Goal: Transaction & Acquisition: Book appointment/travel/reservation

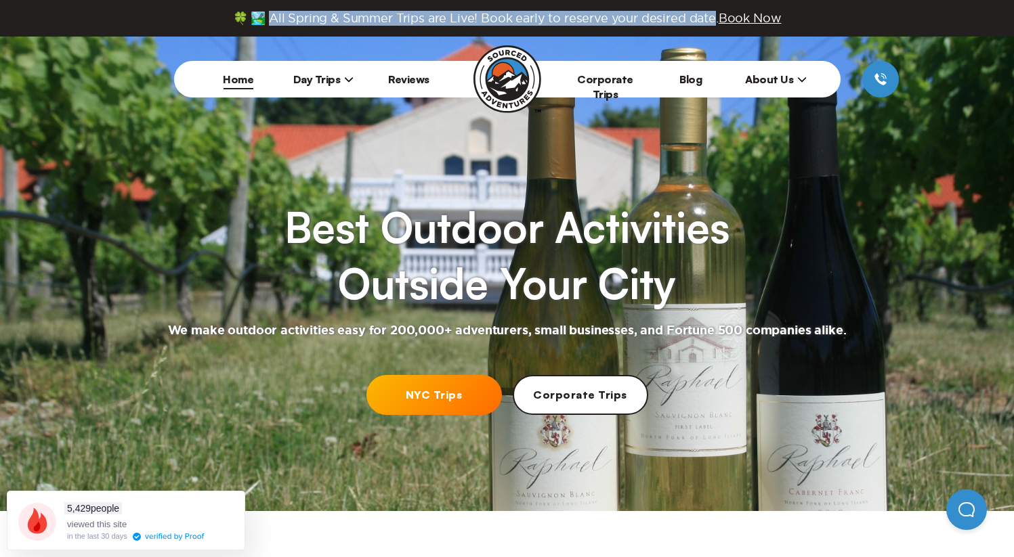
drag, startPoint x: 267, startPoint y: 18, endPoint x: 710, endPoint y: 18, distance: 443.5
click at [710, 18] on span "🍀 🏞️ All Spring & Summer Trips are Live! Book early to reserve your desired dat…" at bounding box center [507, 18] width 548 height 15
copy span "l Spring & Summer Trips are Live! Book early to reserve your desired date."
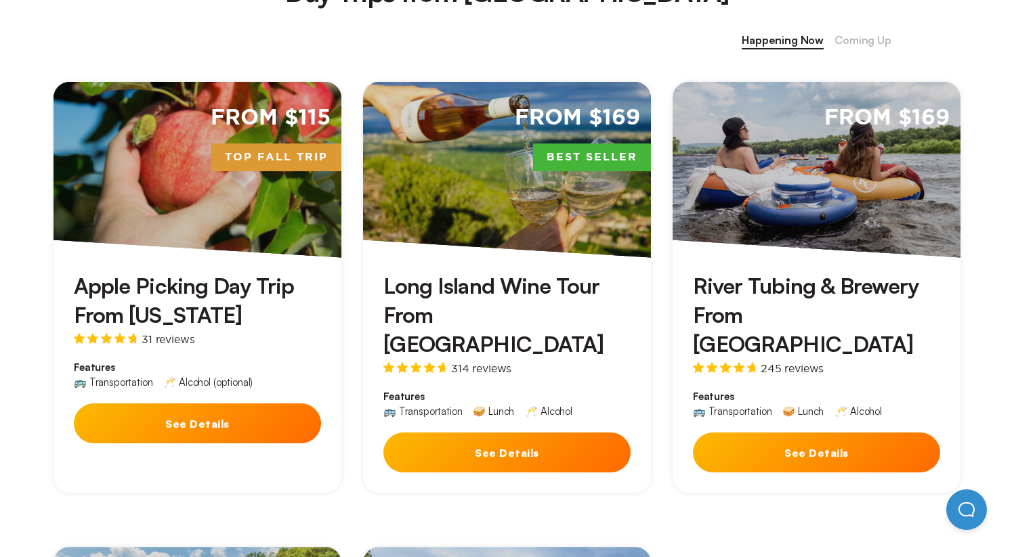
scroll to position [591, 0]
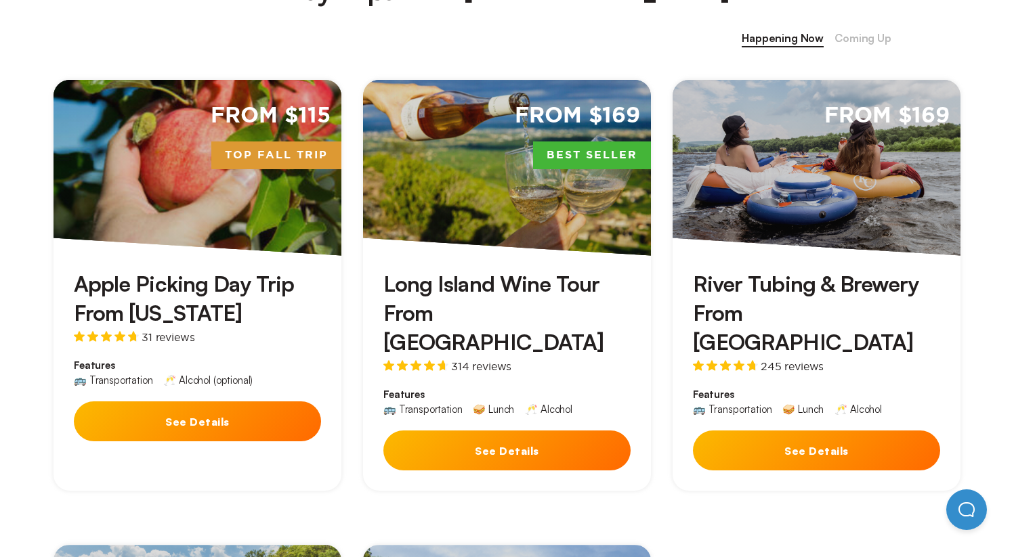
click at [818, 396] on div "River Tubing & Brewery From [GEOGRAPHIC_DATA] 245 reviews Features 🚌 Transporta…" at bounding box center [816, 374] width 288 height 236
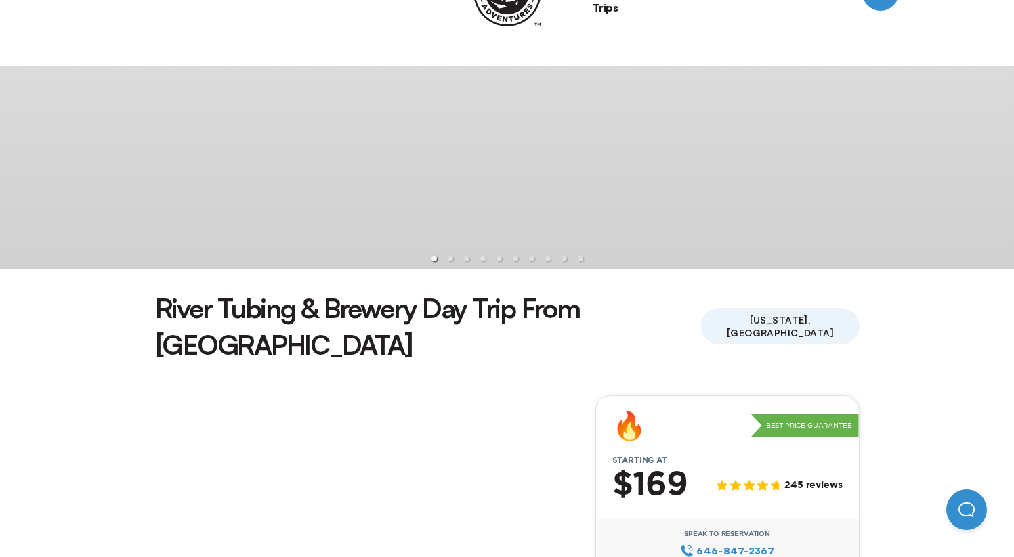
scroll to position [137, 0]
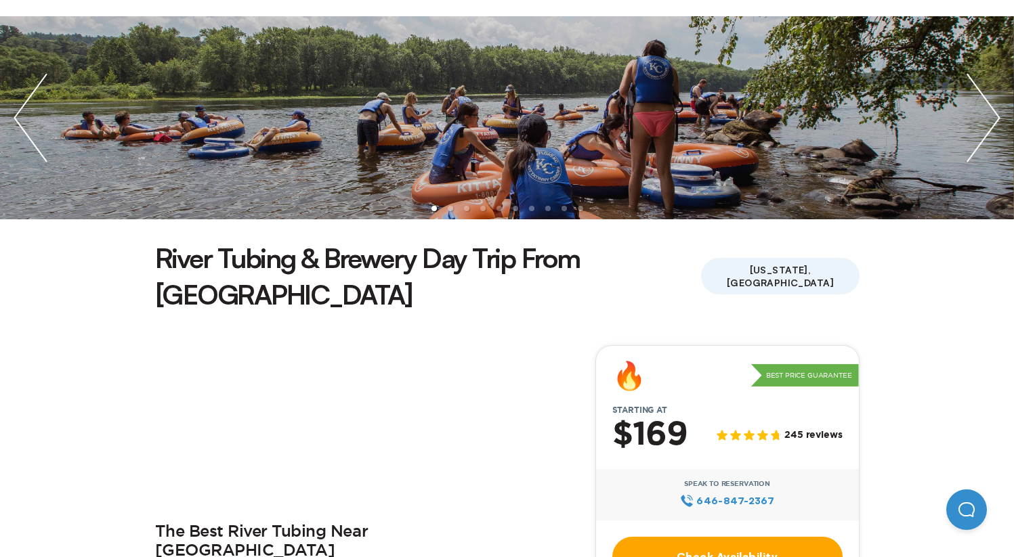
click at [729, 537] on link "Check Availability" at bounding box center [727, 557] width 230 height 40
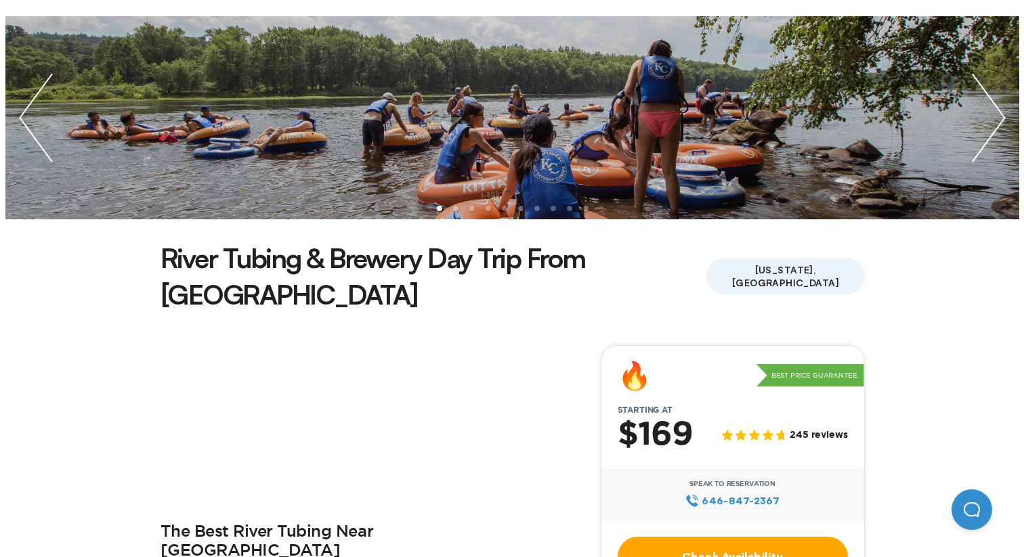
scroll to position [0, 0]
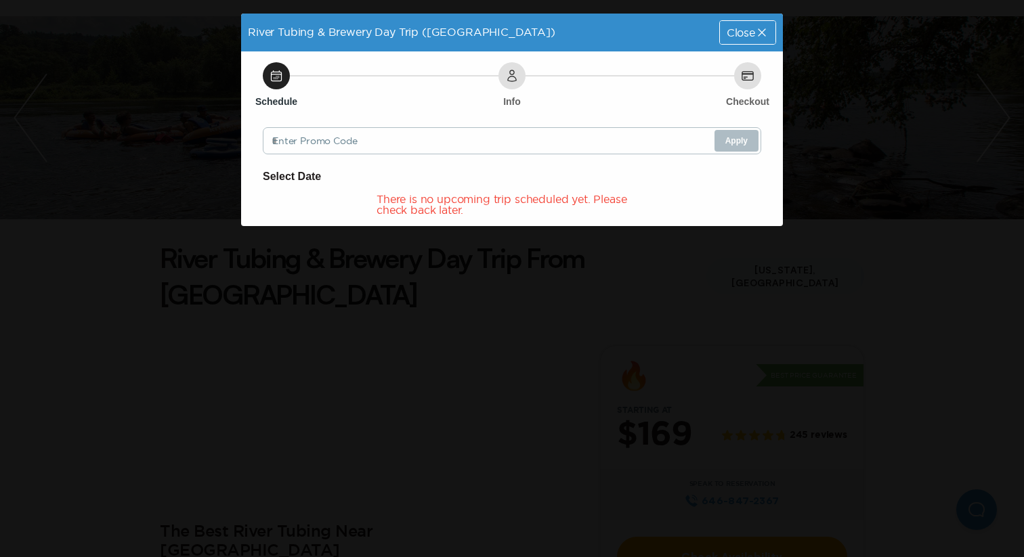
click at [748, 43] on div "Close" at bounding box center [747, 32] width 57 height 24
click at [731, 39] on div "Close" at bounding box center [748, 32] width 56 height 23
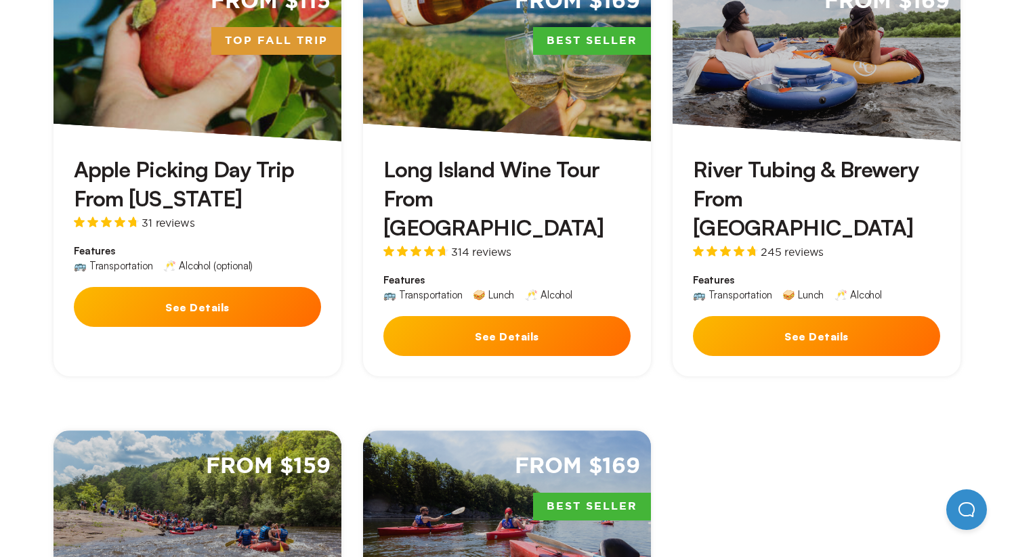
scroll to position [848, 0]
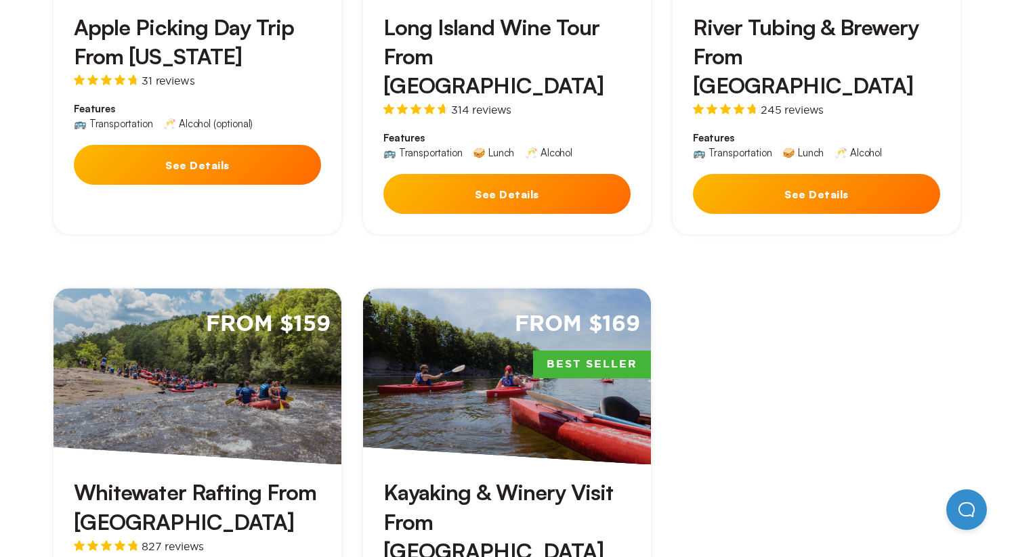
click at [228, 310] on span "From $159" at bounding box center [268, 324] width 125 height 29
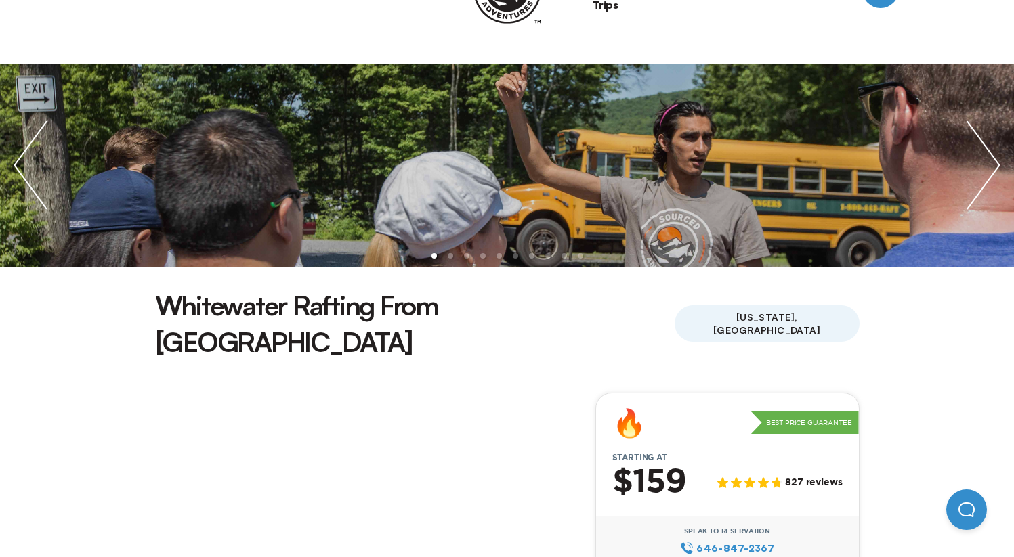
scroll to position [111, 0]
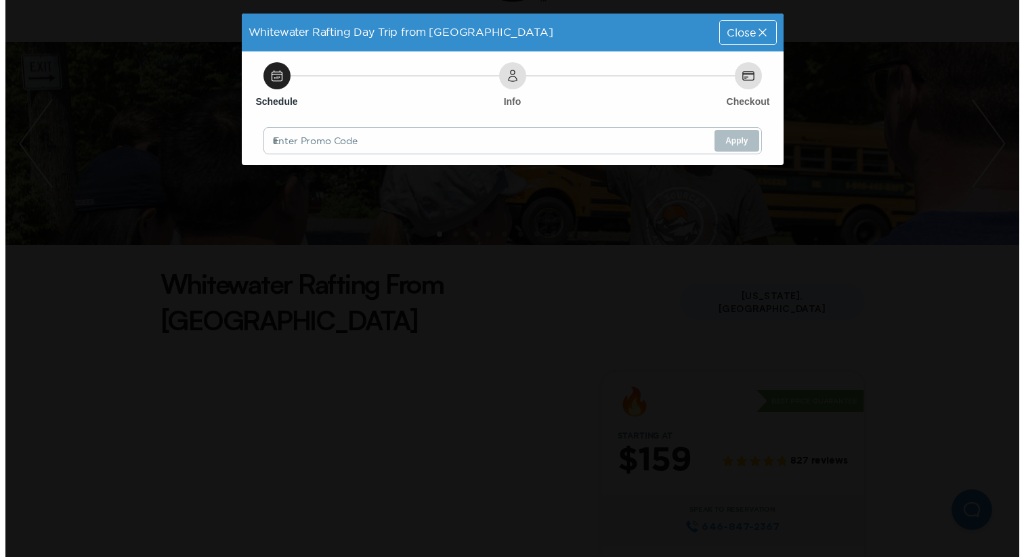
scroll to position [0, 0]
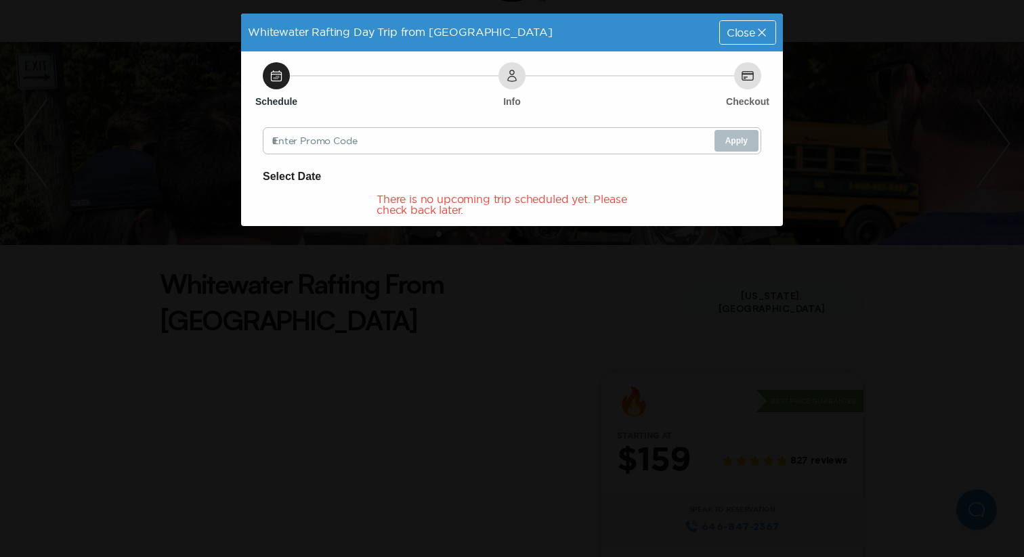
click at [752, 39] on div "Close" at bounding box center [748, 32] width 56 height 23
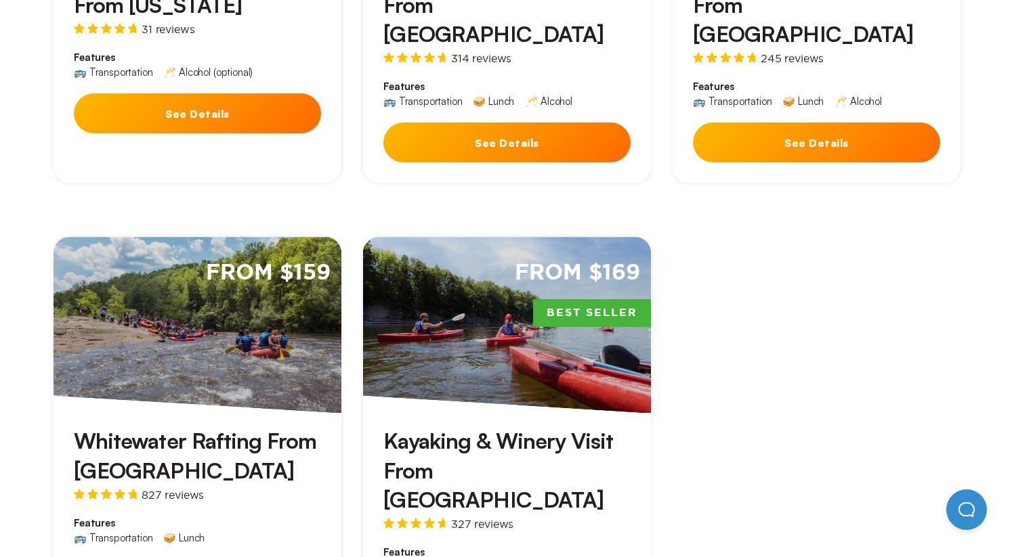
scroll to position [892, 0]
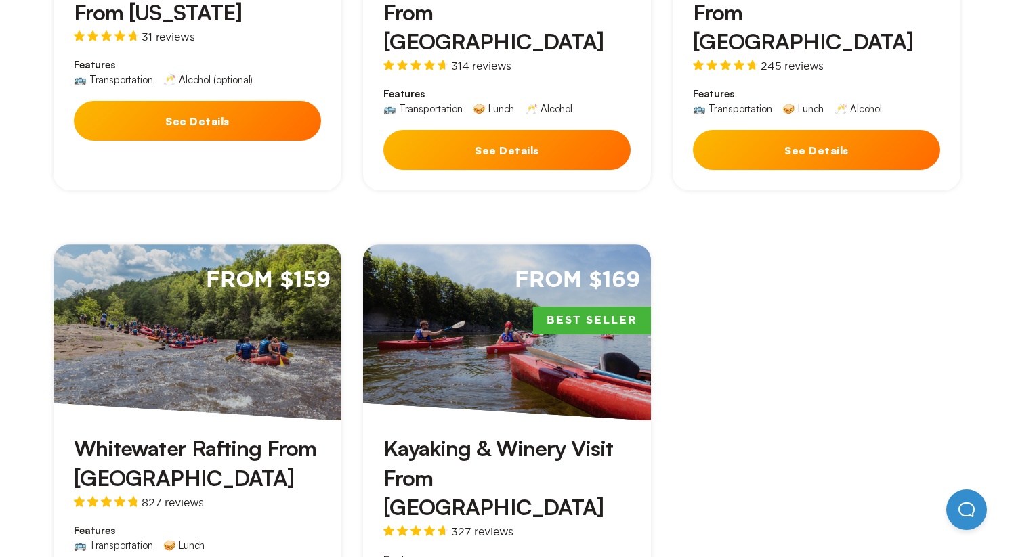
click at [578, 326] on div "From $169 Best Seller" at bounding box center [507, 332] width 288 height 176
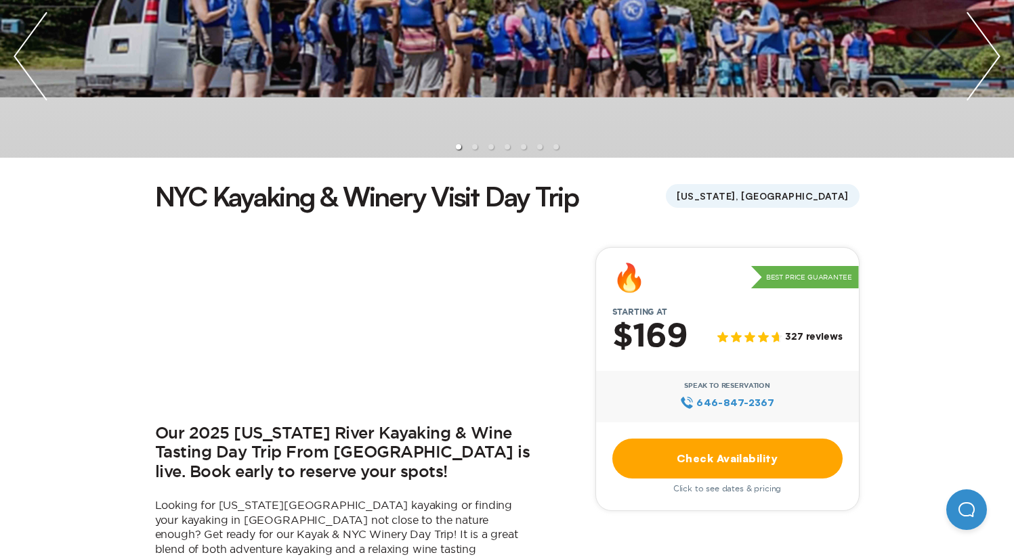
scroll to position [249, 0]
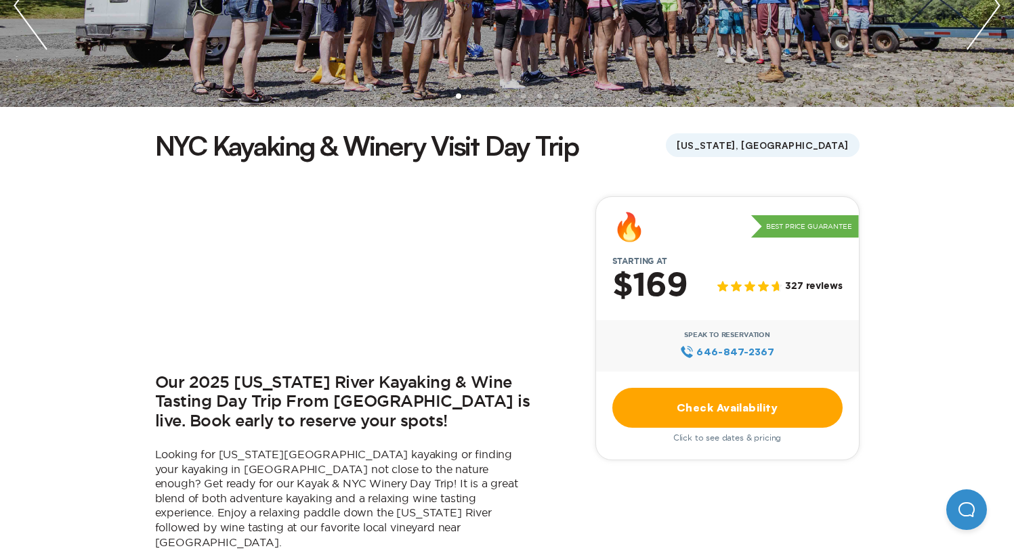
click at [708, 395] on link "Check Availability" at bounding box center [727, 408] width 230 height 40
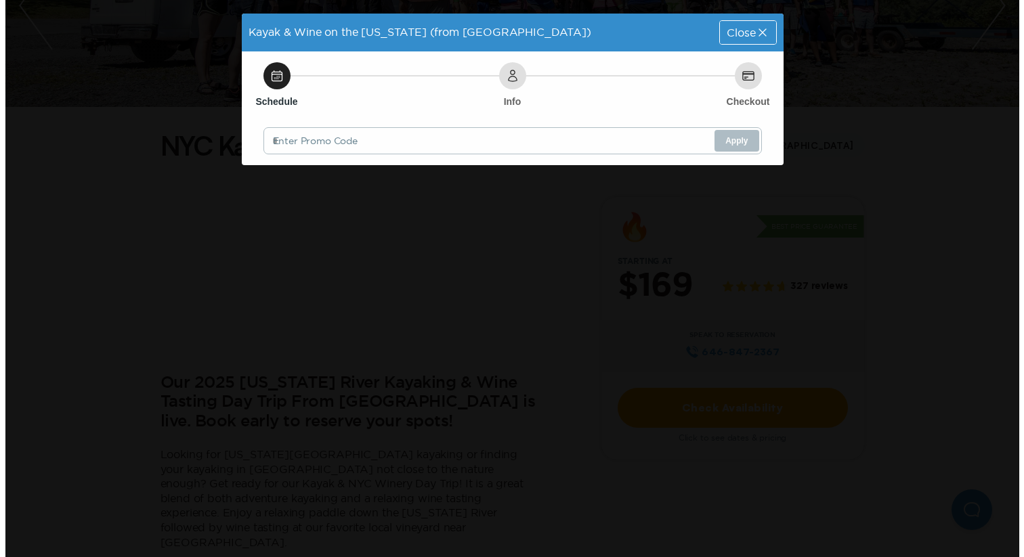
scroll to position [0, 0]
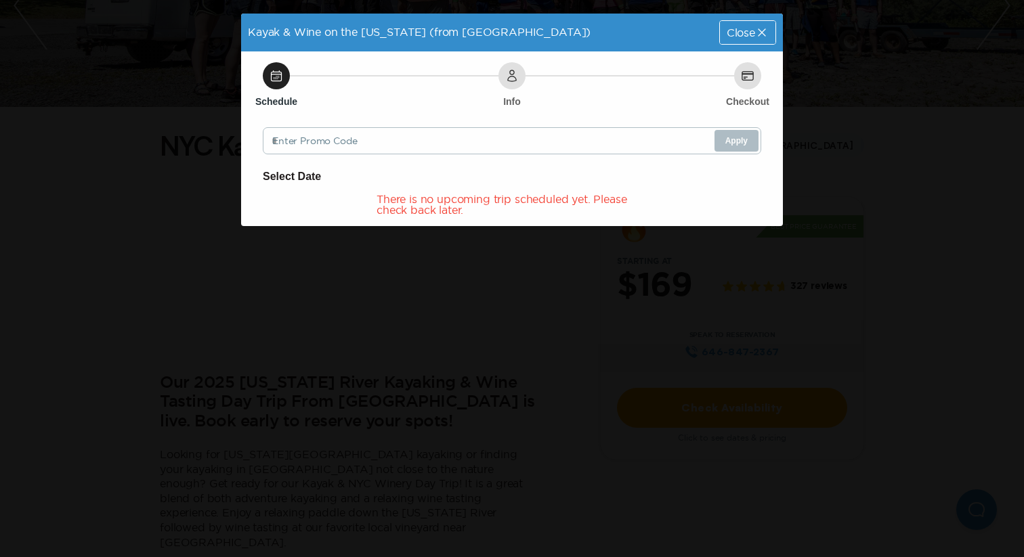
click at [752, 45] on div "Kayak & Wine on the [US_STATE] (from [GEOGRAPHIC_DATA]) Close" at bounding box center [512, 33] width 542 height 38
click at [752, 40] on div "Close" at bounding box center [748, 32] width 56 height 23
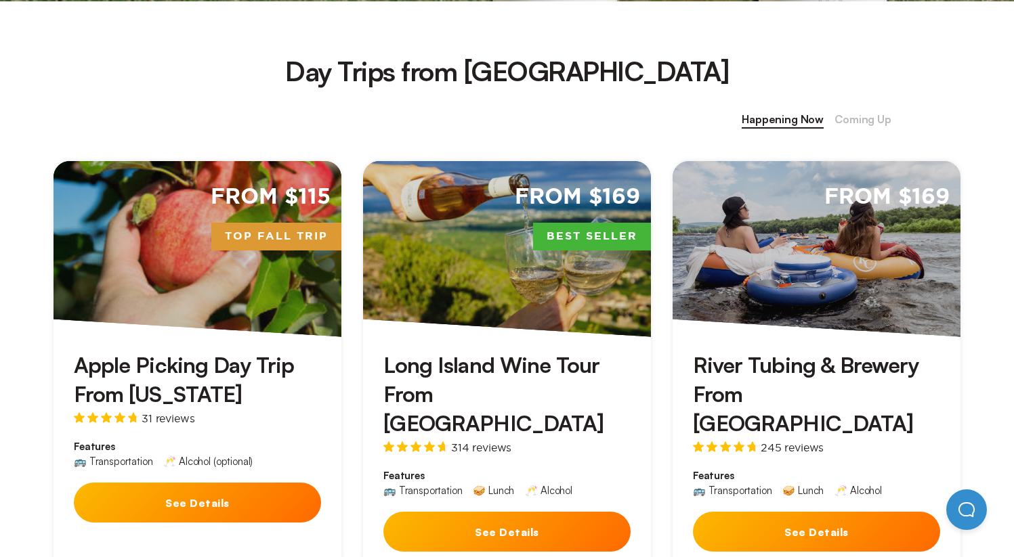
scroll to position [509, 0]
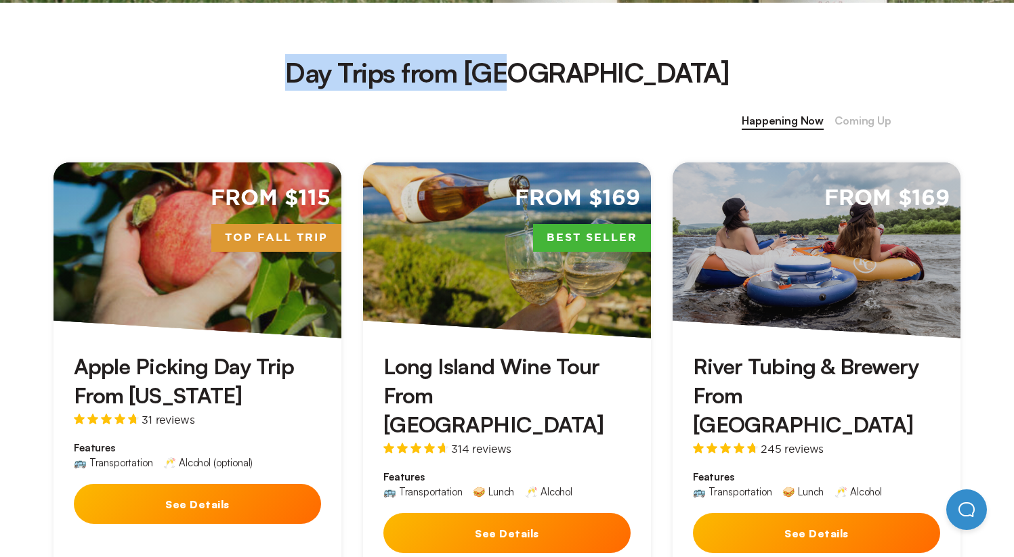
drag, startPoint x: 615, startPoint y: 73, endPoint x: 379, endPoint y: 72, distance: 235.6
click at [379, 72] on h2 "Day Trips from [GEOGRAPHIC_DATA]" at bounding box center [507, 72] width 1014 height 37
copy h2 "Day Trips from [GEOGRAPHIC_DATA]"
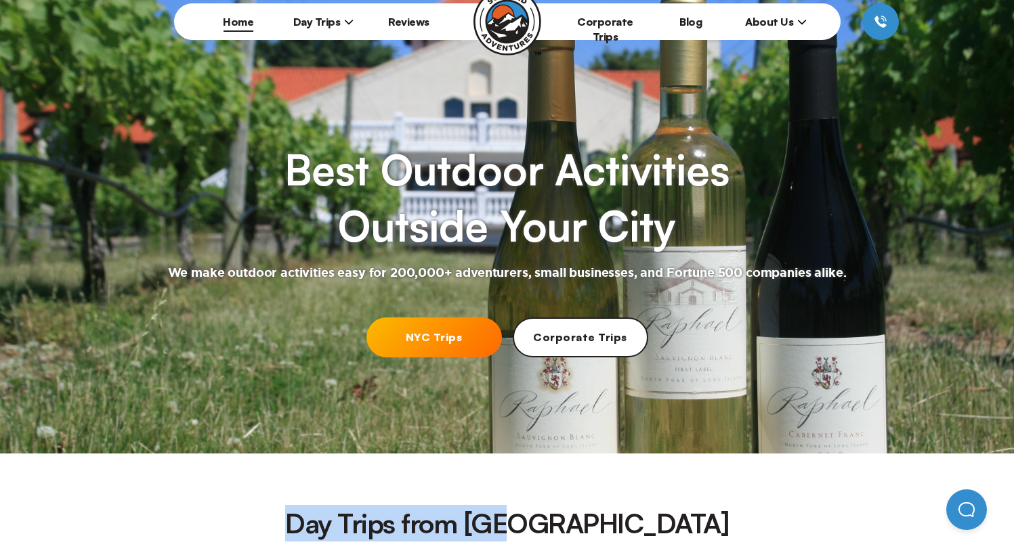
scroll to position [0, 0]
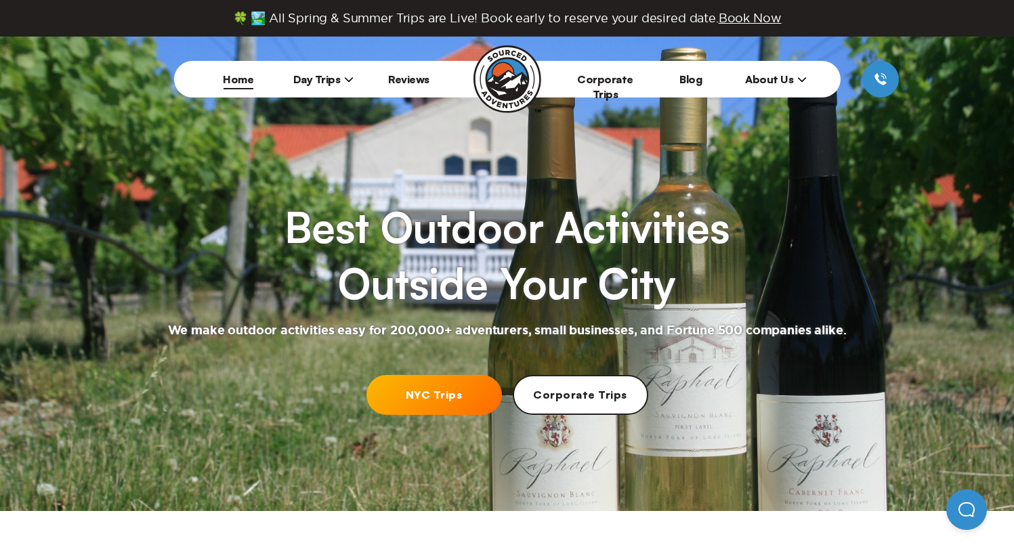
click at [345, 87] on li "Day Trips [US_STATE][GEOGRAPHIC_DATA] [GEOGRAPHIC_DATA] [GEOGRAPHIC_DATA]" at bounding box center [323, 79] width 85 height 37
click at [333, 77] on span "Day Trips" at bounding box center [323, 79] width 61 height 14
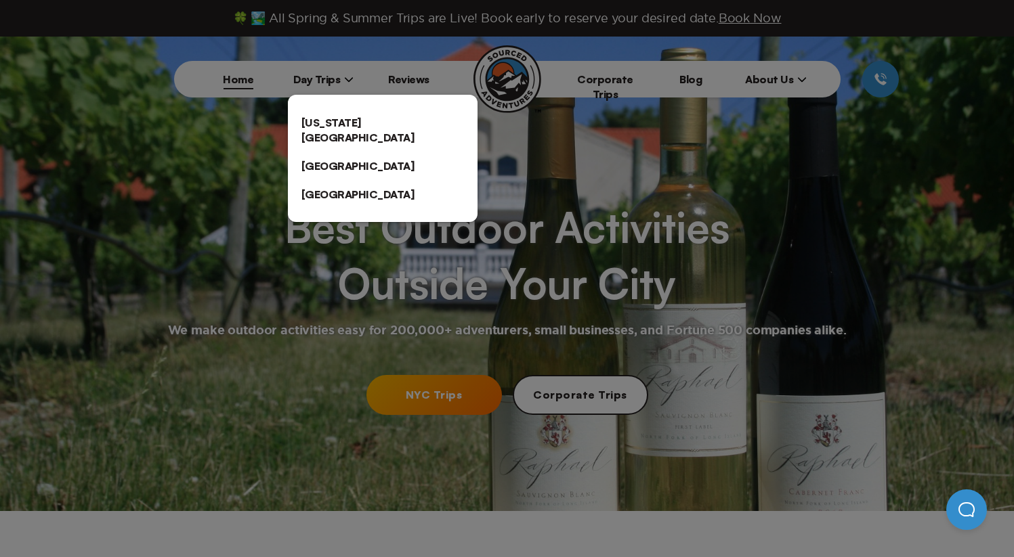
click at [353, 87] on div at bounding box center [507, 278] width 1014 height 557
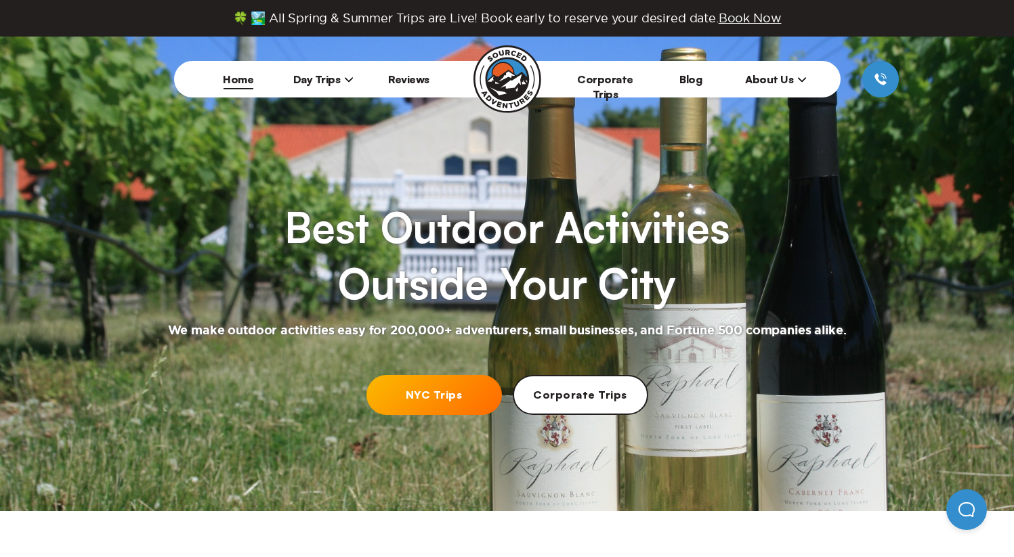
click at [326, 84] on span "Day Trips" at bounding box center [323, 79] width 61 height 14
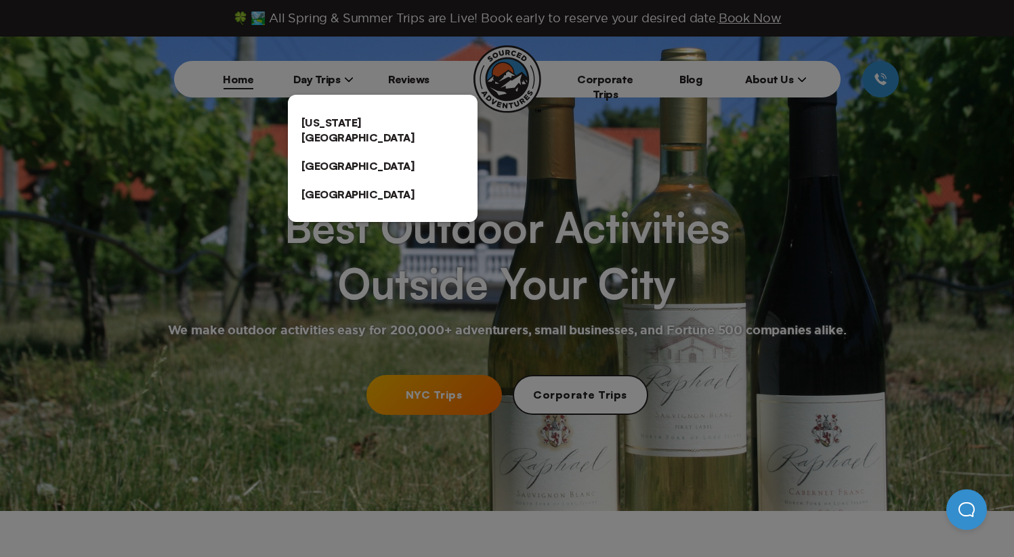
click at [326, 113] on link "[US_STATE][GEOGRAPHIC_DATA]" at bounding box center [383, 129] width 190 height 43
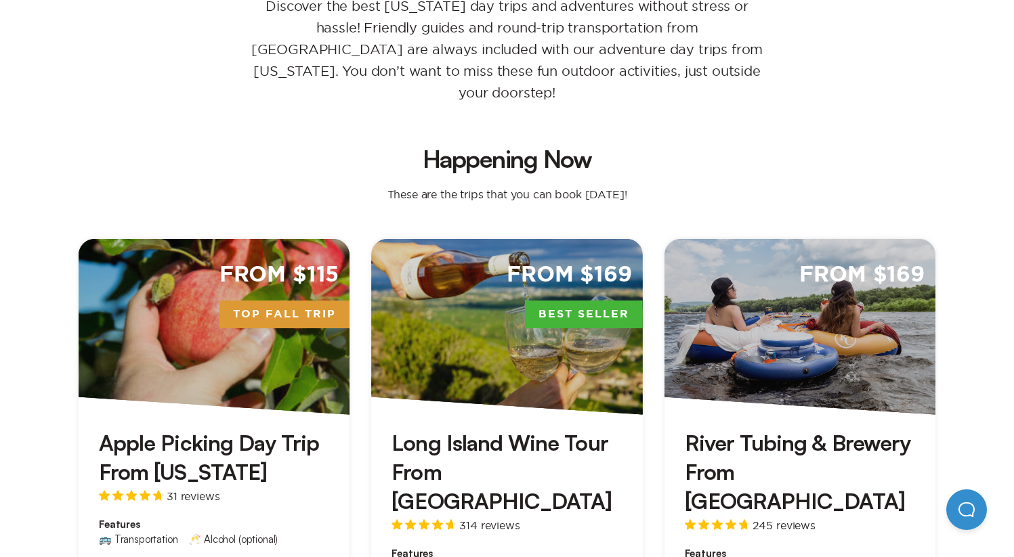
scroll to position [245, 0]
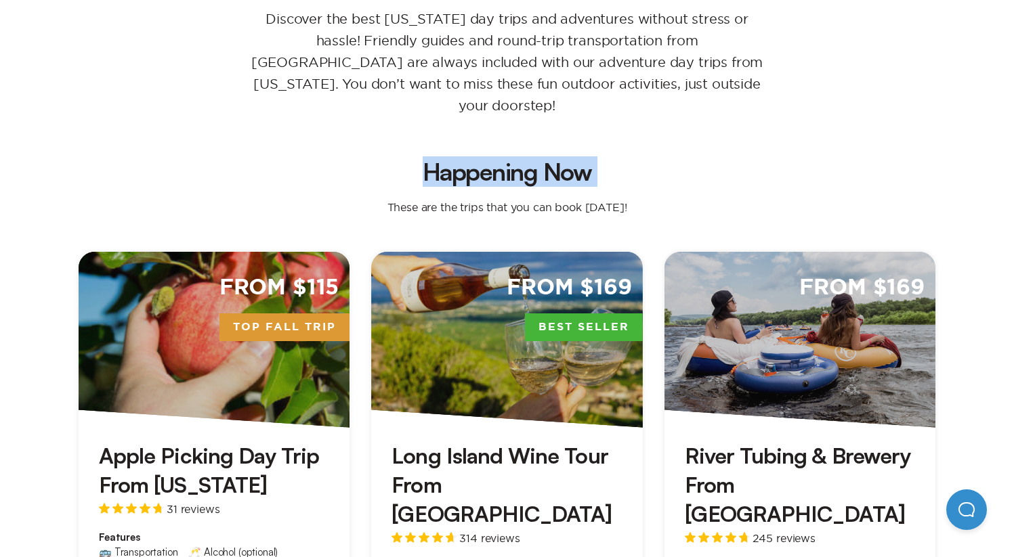
drag, startPoint x: 426, startPoint y: 163, endPoint x: 620, endPoint y: 163, distance: 193.6
copy h2 "Happening Now"
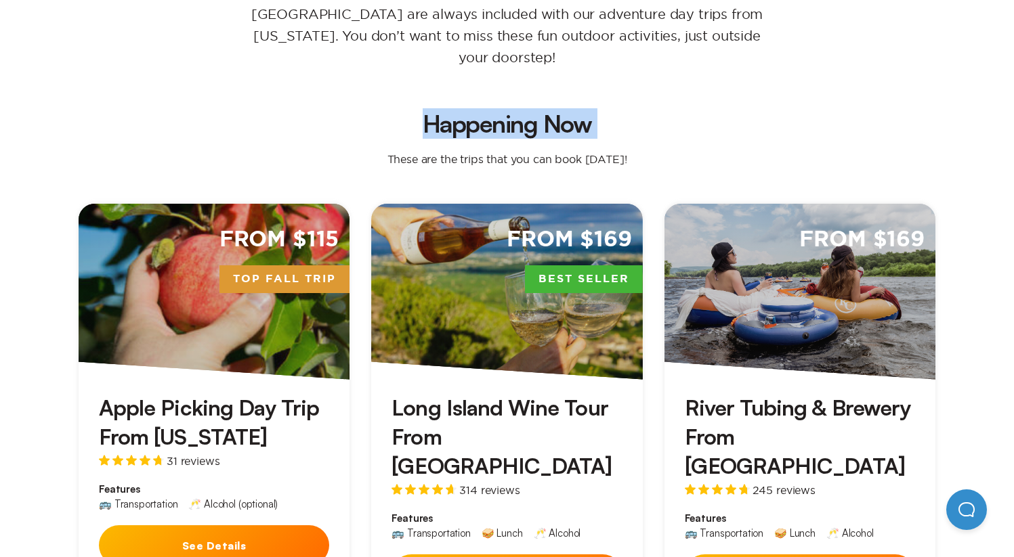
scroll to position [294, 0]
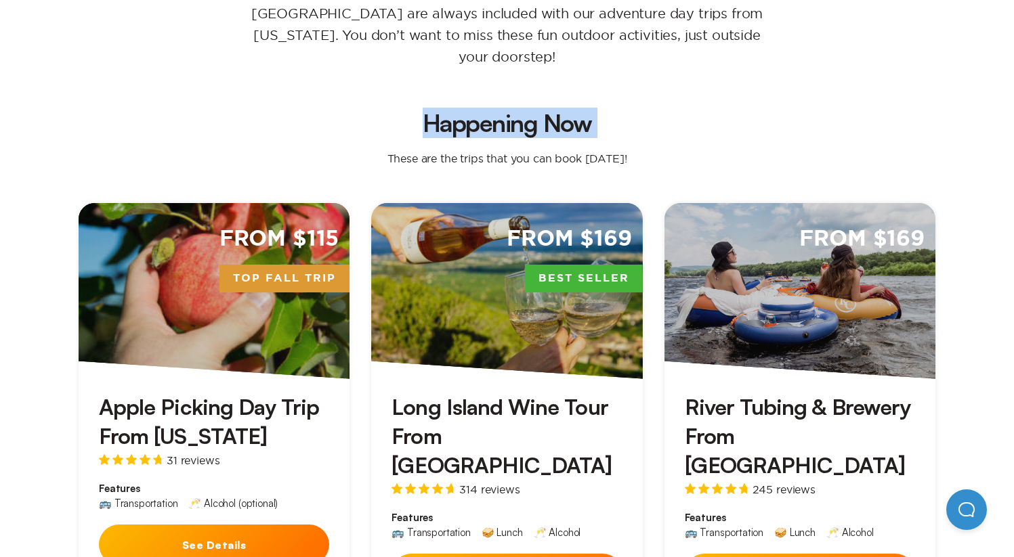
click at [536, 338] on div "From $169 Best Seller" at bounding box center [506, 291] width 271 height 176
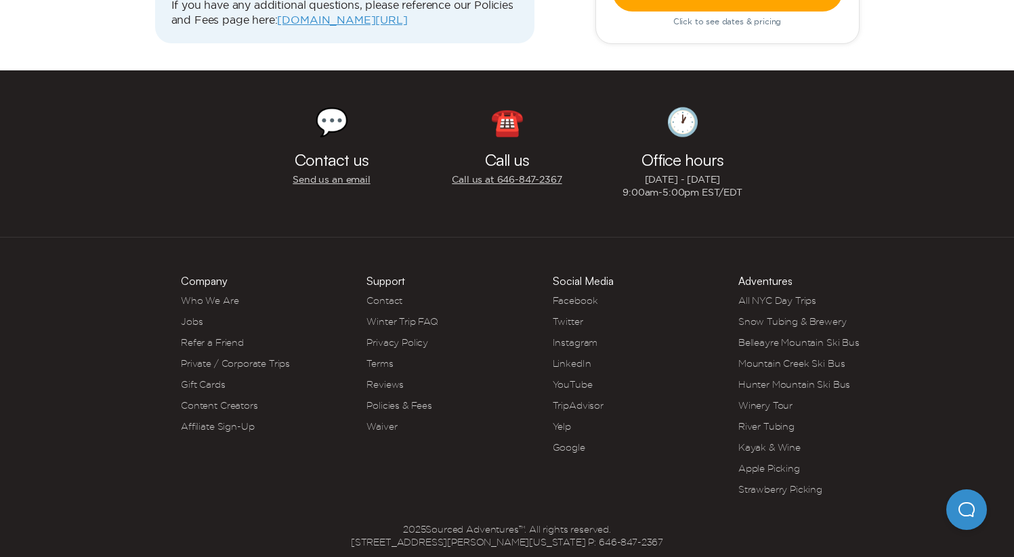
scroll to position [3745, 0]
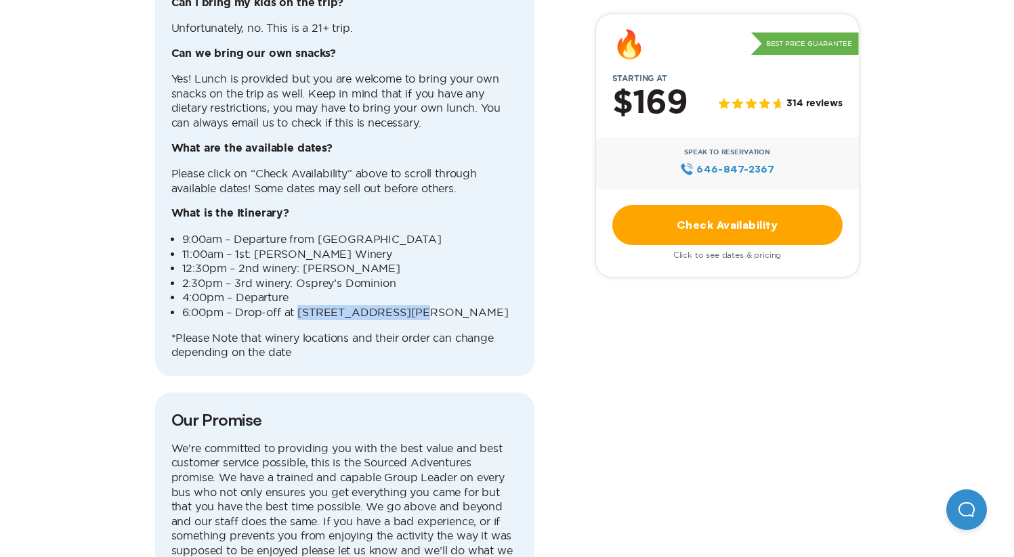
drag, startPoint x: 405, startPoint y: 275, endPoint x: 297, endPoint y: 272, distance: 108.4
click at [297, 305] on li "6:00pm – Drop-off at [STREET_ADDRESS][PERSON_NAME]" at bounding box center [350, 312] width 336 height 15
copy li "[STREET_ADDRESS][PERSON_NAME]"
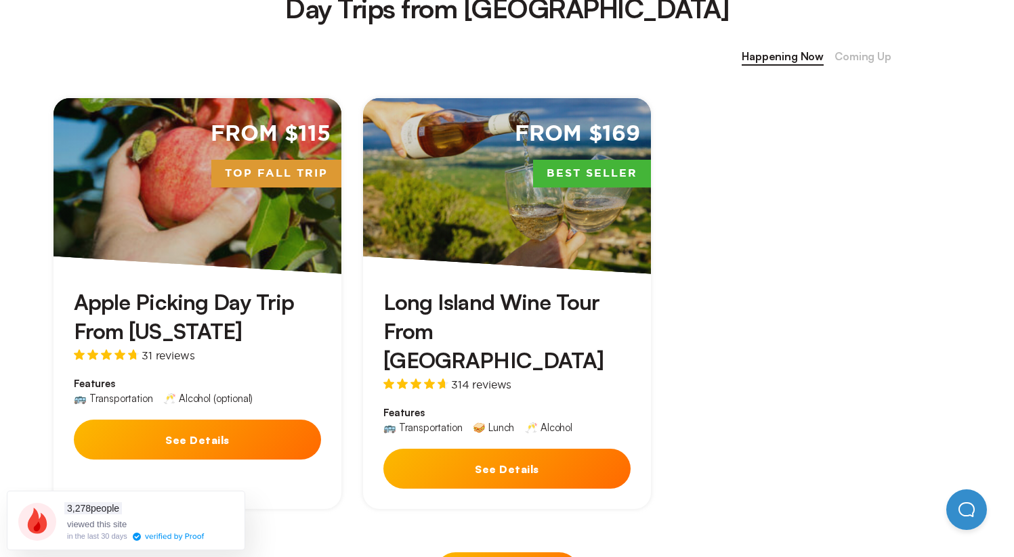
scroll to position [626, 0]
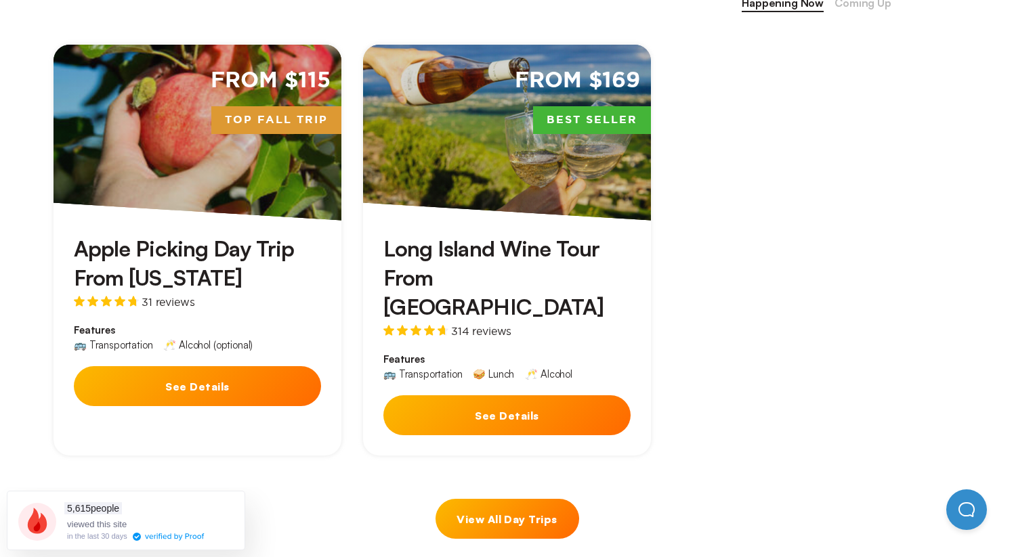
click at [886, 9] on span "Coming Up" at bounding box center [862, 4] width 57 height 18
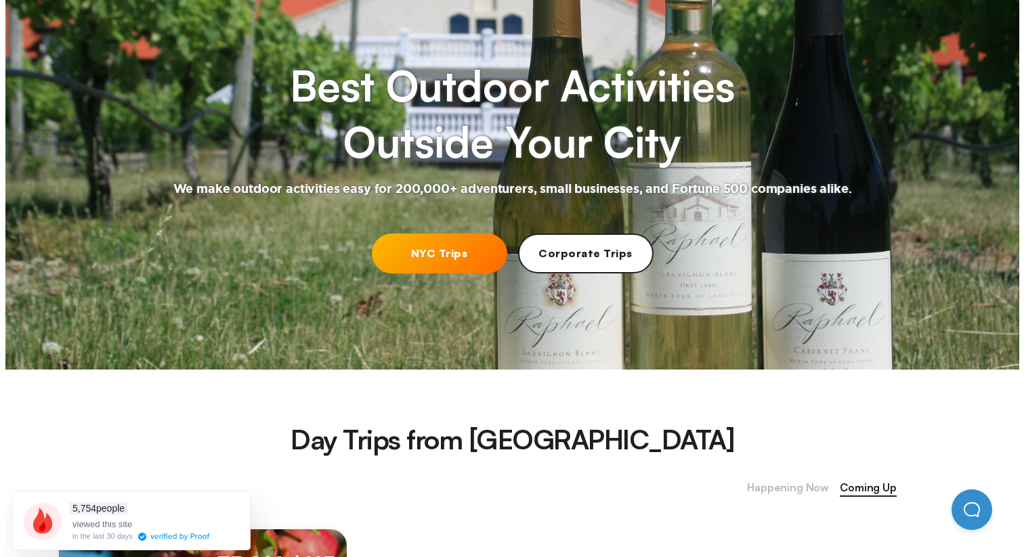
scroll to position [0, 0]
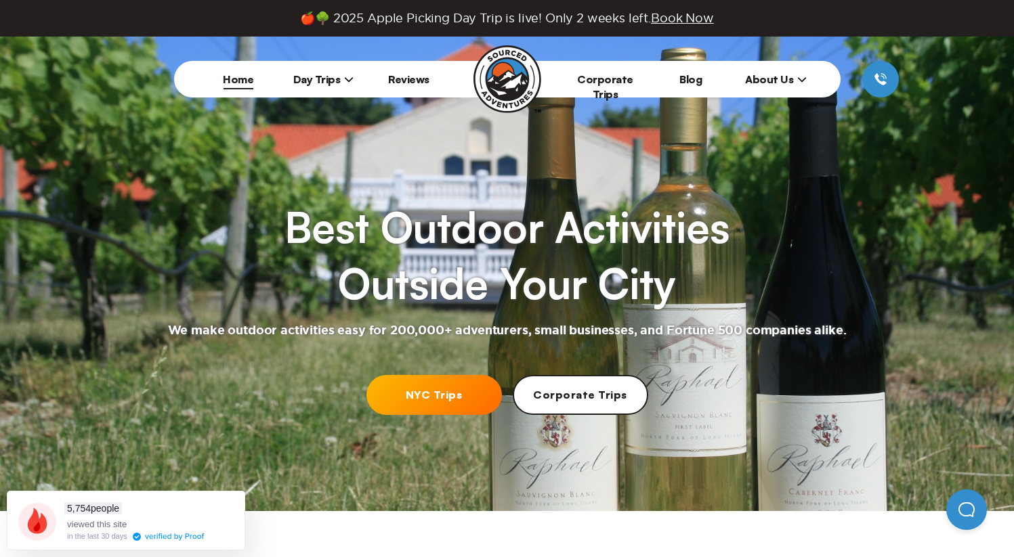
click at [666, 24] on span "Book Now" at bounding box center [682, 18] width 63 height 13
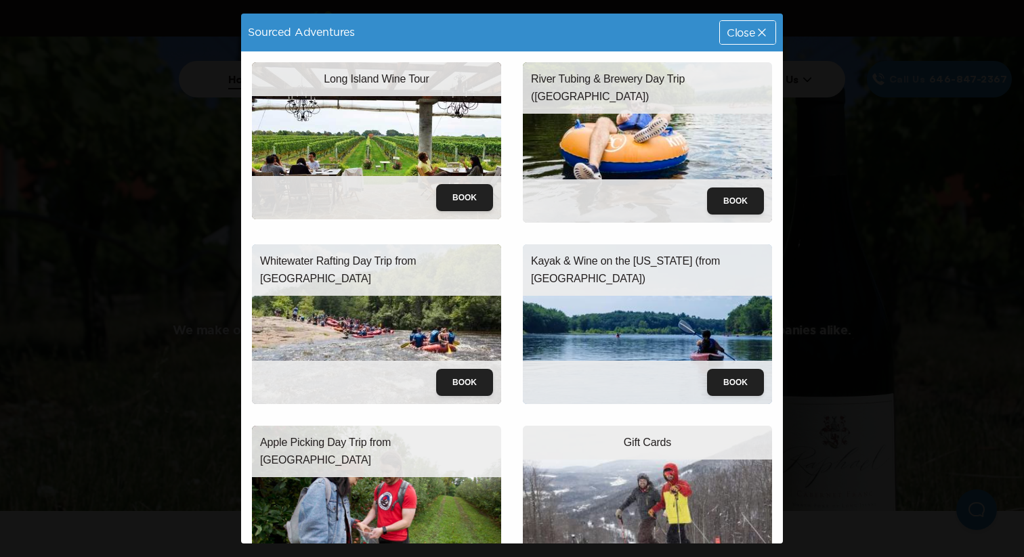
click at [734, 37] on span "Close" at bounding box center [741, 32] width 28 height 11
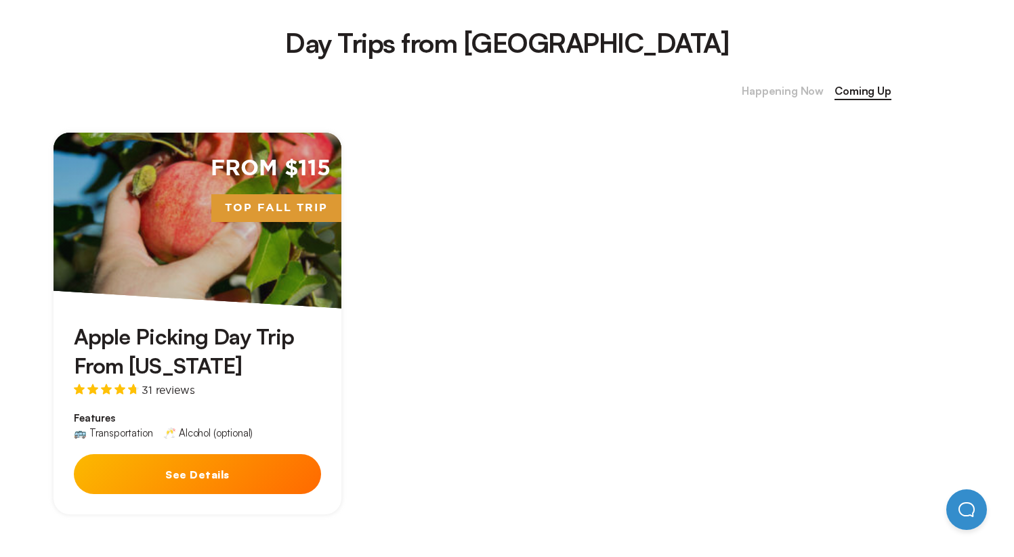
scroll to position [592, 0]
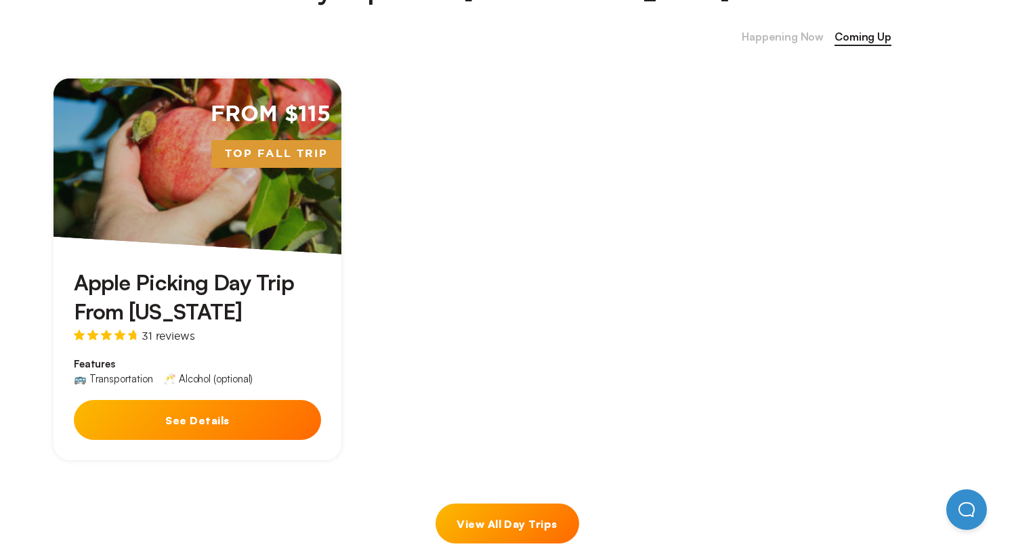
click at [755, 51] on div "From $115 Top Fall Trip Apple Picking Day Trip From New York 31 reviews Feature…" at bounding box center [507, 269] width 928 height 437
click at [756, 27] on div "Day Trips from NYC Happening Now Coming Up From $115 Top Fall Trip Apple Pickin…" at bounding box center [507, 255] width 1014 height 672
click at [756, 36] on span "Happening Now" at bounding box center [782, 37] width 82 height 18
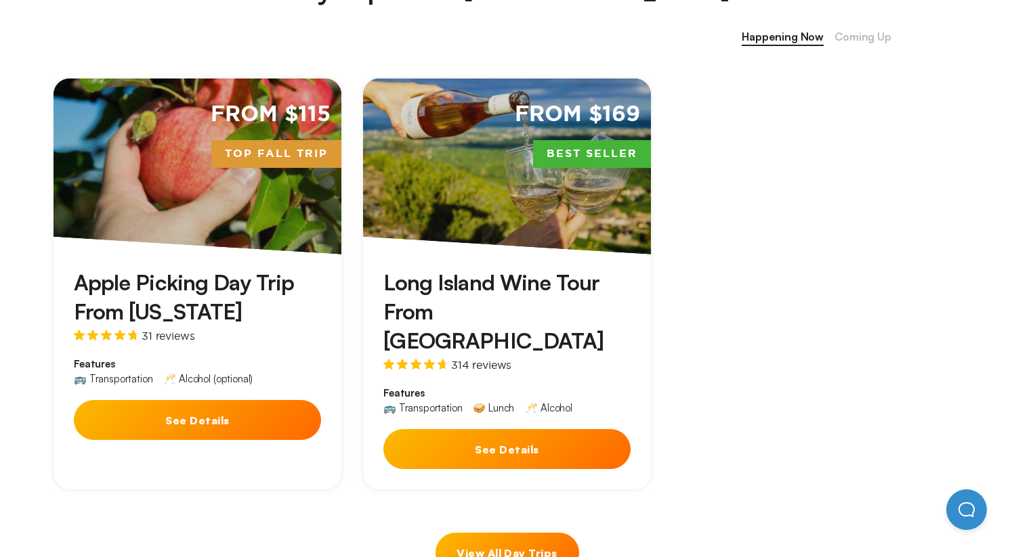
click at [532, 200] on div "From $169 Best Seller" at bounding box center [507, 167] width 288 height 176
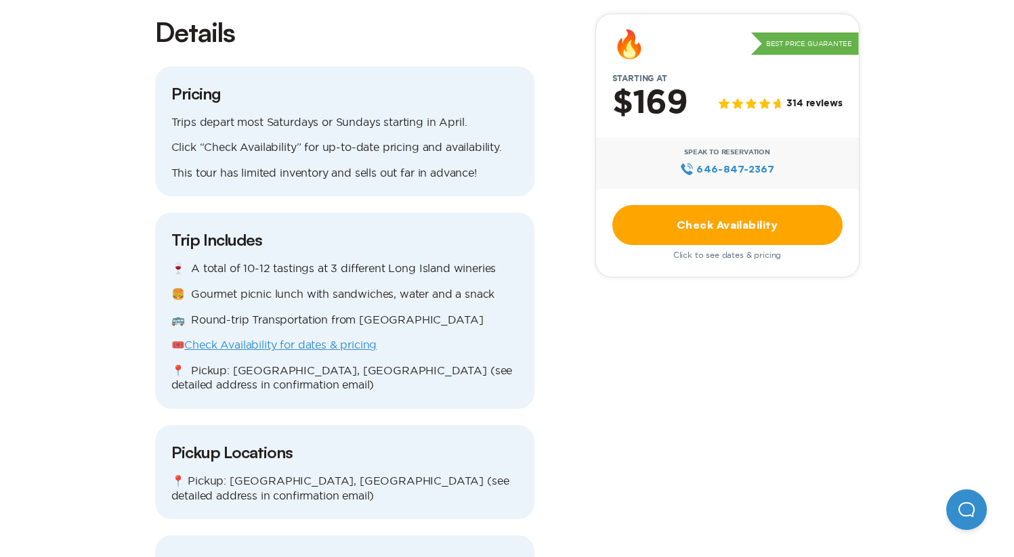
scroll to position [4744, 0]
